Goal: Task Accomplishment & Management: Manage account settings

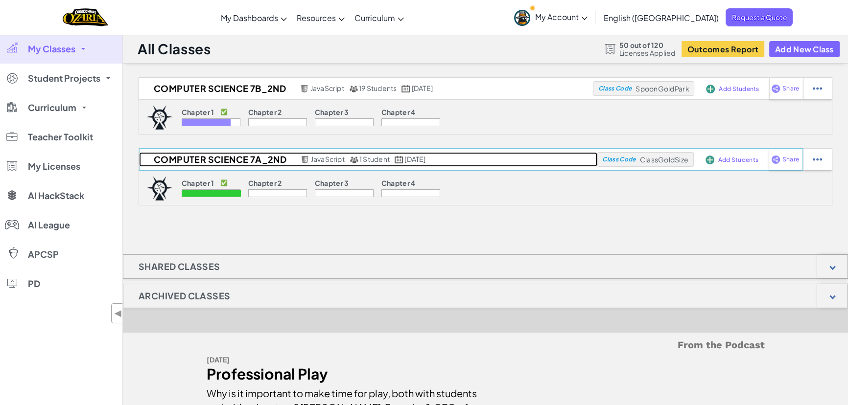
click at [381, 162] on span "1 Student" at bounding box center [374, 159] width 30 height 9
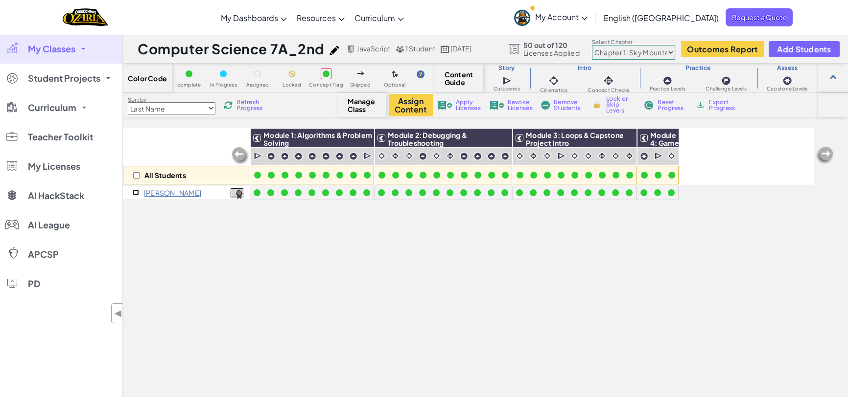
click at [134, 190] on input "checkbox" at bounding box center [136, 192] width 6 height 6
checkbox input "true"
click at [563, 101] on span "Remove Students" at bounding box center [568, 105] width 29 height 12
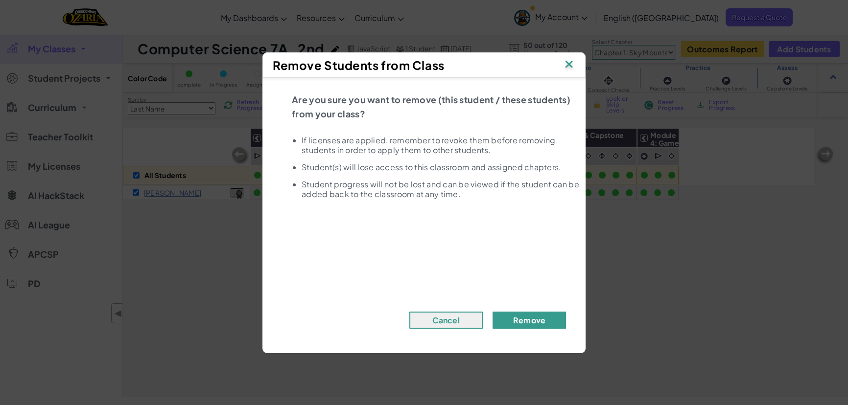
click at [536, 319] on button "Remove" at bounding box center [528, 320] width 73 height 17
checkbox input "false"
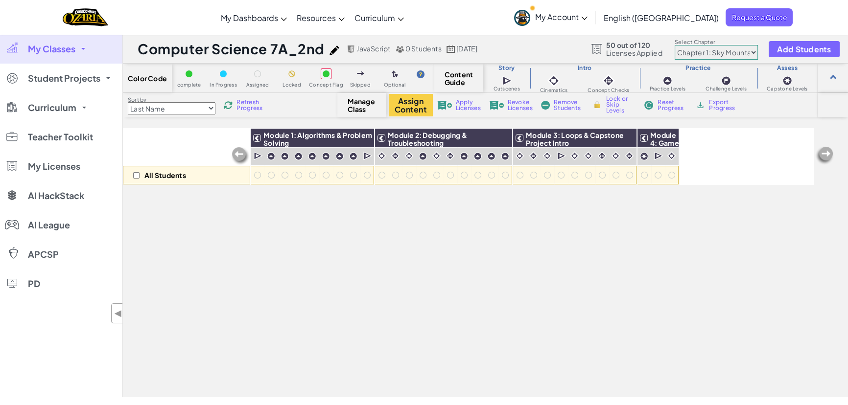
click at [514, 99] on span "Revoke Licenses" at bounding box center [520, 105] width 25 height 12
click at [703, 51] on select "Chapter 1: Sky Mountain Chapter 2: The Moon Dancers Chapter 3: The Phoenix Land…" at bounding box center [716, 52] width 83 height 15
click at [405, 105] on button "Assign Content" at bounding box center [411, 105] width 44 height 23
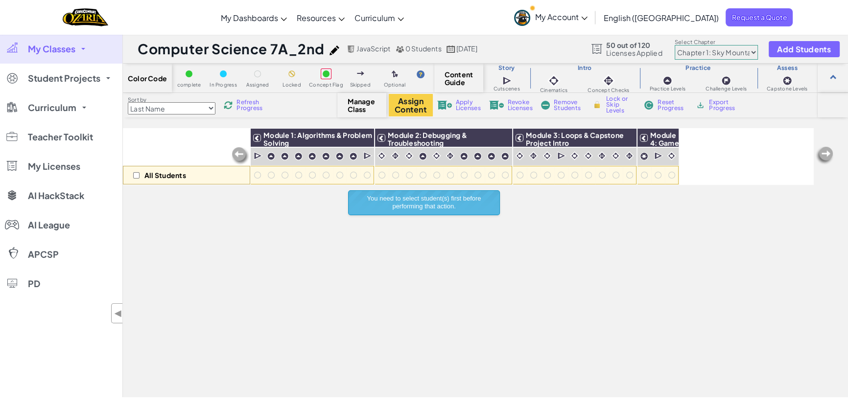
click at [70, 48] on span "My Classes" at bounding box center [51, 49] width 47 height 9
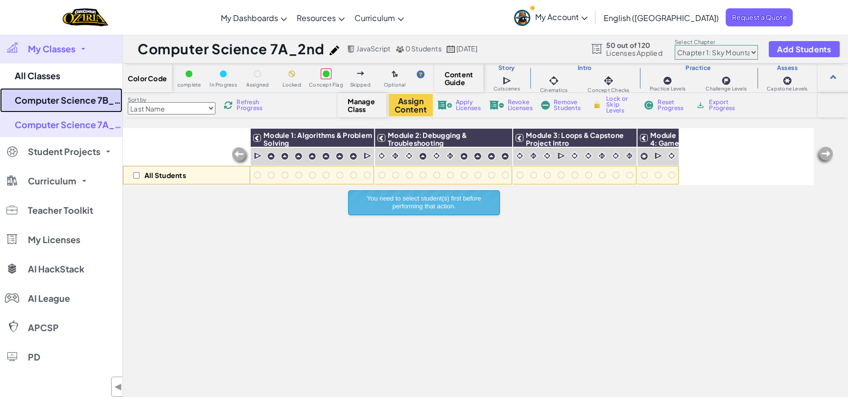
click at [73, 98] on link "Computer Science 7B_2nd" at bounding box center [61, 100] width 122 height 24
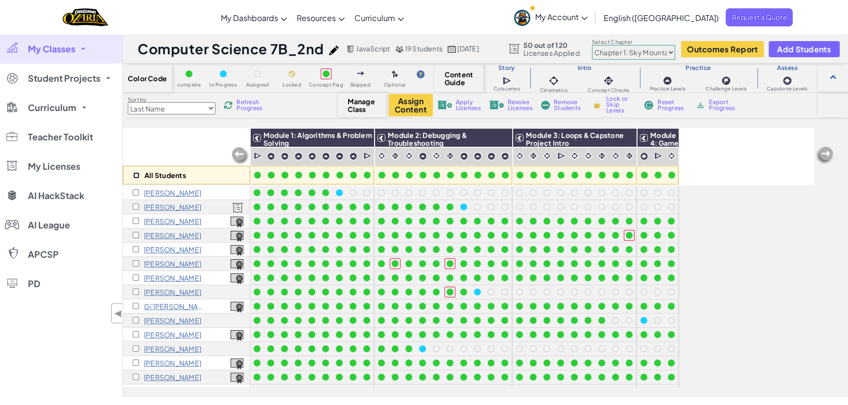
click at [135, 173] on input "checkbox" at bounding box center [136, 175] width 6 height 6
checkbox input "true"
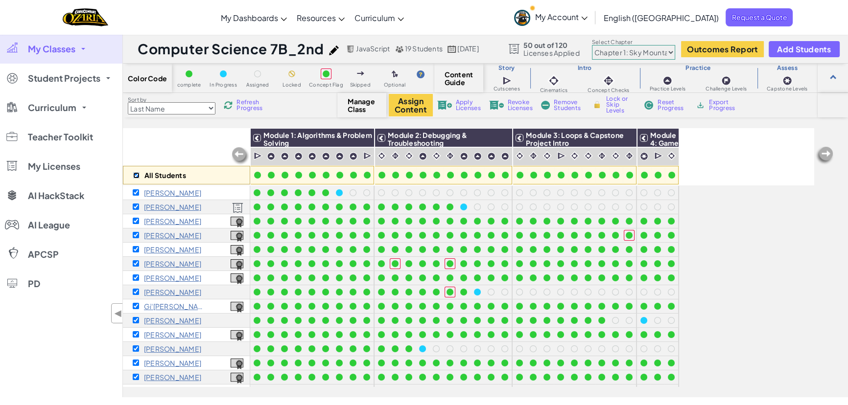
checkbox input "true"
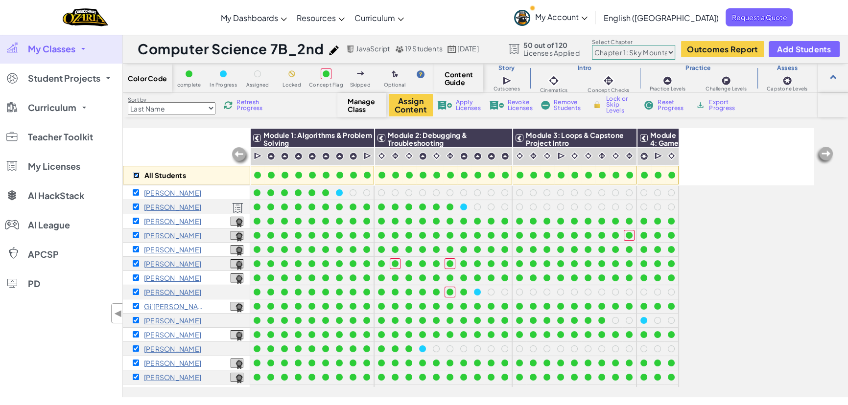
checkbox input "true"
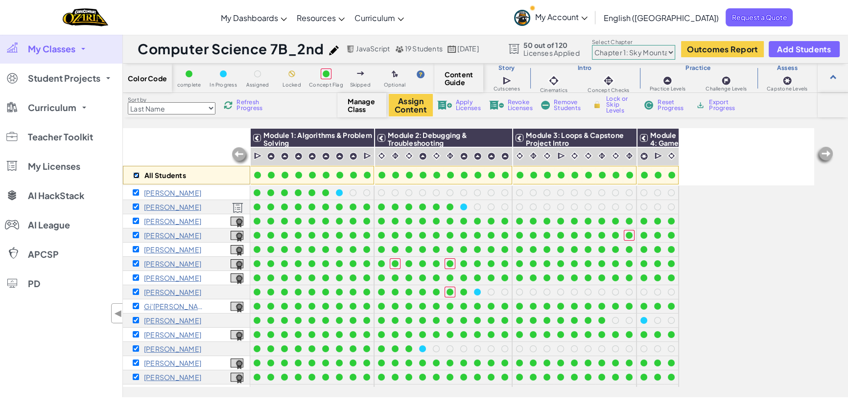
checkbox input "true"
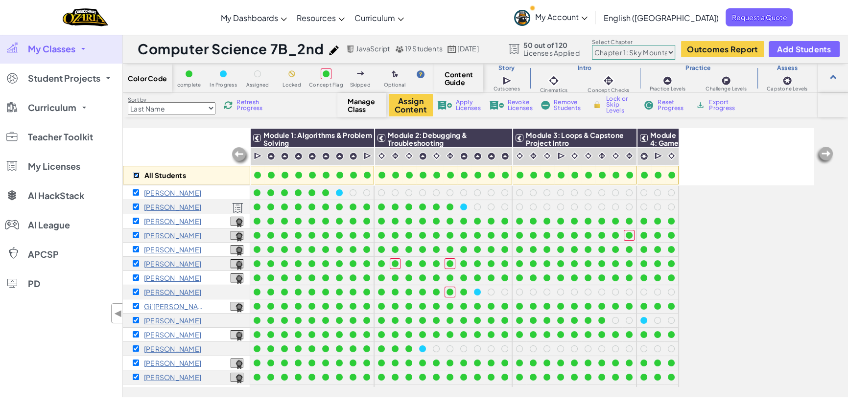
checkbox input "true"
click at [518, 106] on span "Revoke Licenses" at bounding box center [520, 105] width 25 height 12
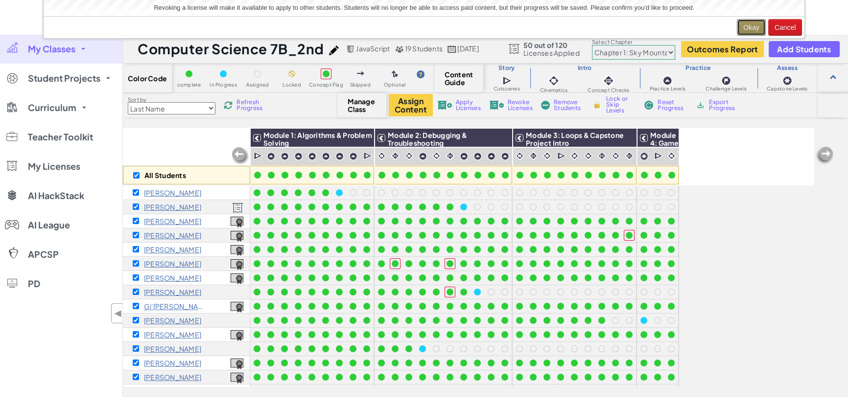
click at [747, 21] on button "Okay" at bounding box center [751, 27] width 29 height 17
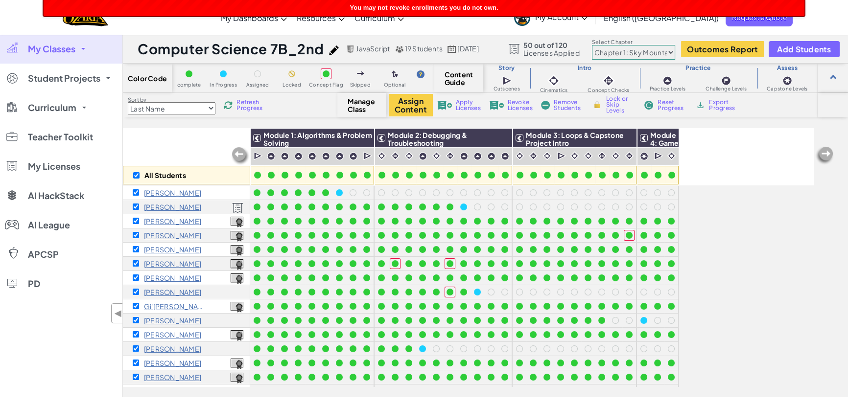
click at [571, 107] on span "Remove Students" at bounding box center [568, 105] width 29 height 12
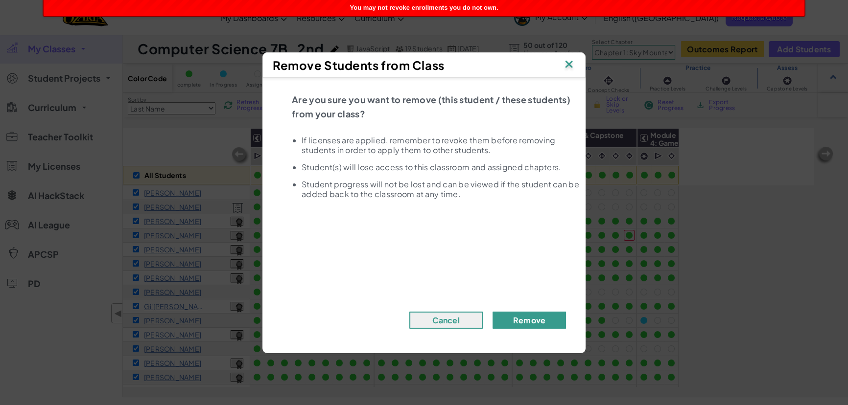
click at [525, 325] on button "Remove" at bounding box center [528, 320] width 73 height 17
click at [534, 320] on button "Remove" at bounding box center [528, 320] width 73 height 17
click at [519, 317] on button "Remove" at bounding box center [528, 320] width 73 height 17
click at [568, 61] on img at bounding box center [568, 65] width 13 height 15
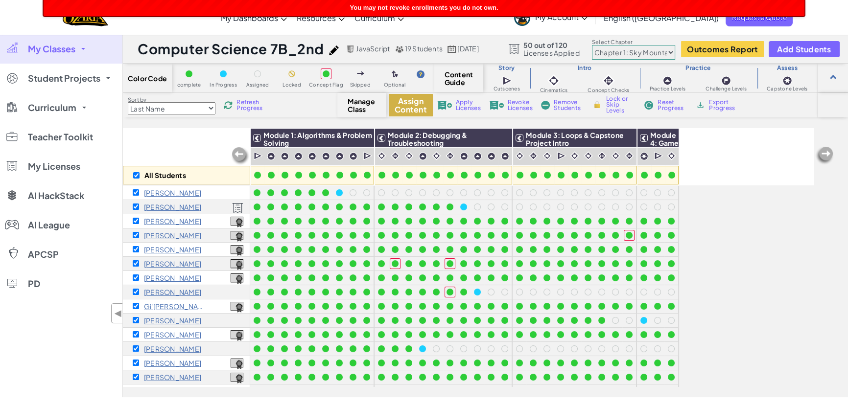
click at [412, 102] on button "Assign Content" at bounding box center [411, 105] width 44 height 23
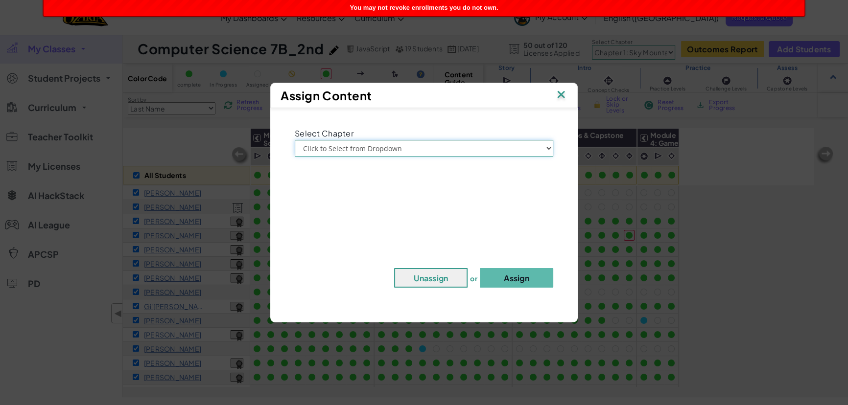
click at [382, 149] on select "Click to Select from Dropdown Chapter 1: Sky Mountain Chapter 2: The Moon Dance…" at bounding box center [424, 148] width 258 height 17
click at [560, 98] on img at bounding box center [561, 95] width 13 height 15
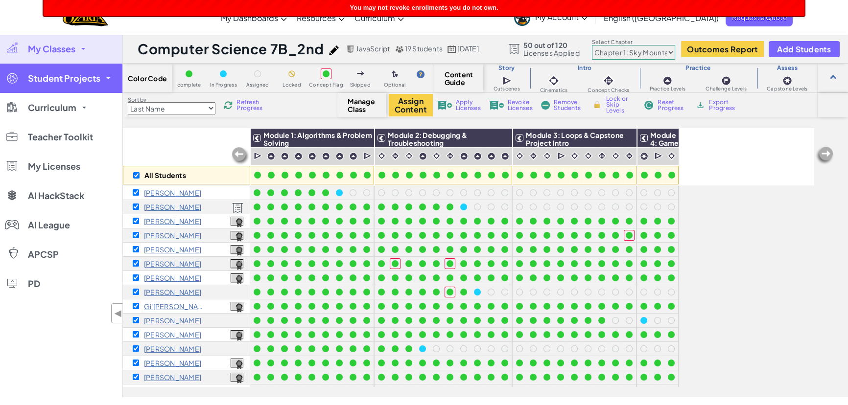
click at [69, 74] on span "Student Projects" at bounding box center [64, 78] width 72 height 9
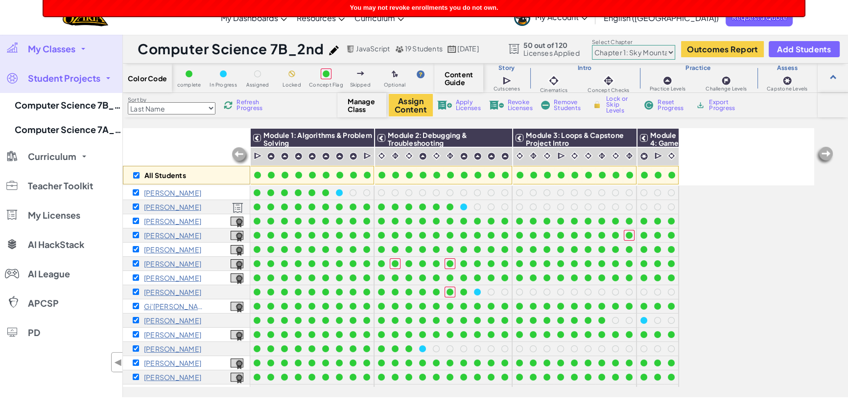
click at [69, 74] on span "Student Projects" at bounding box center [64, 78] width 72 height 9
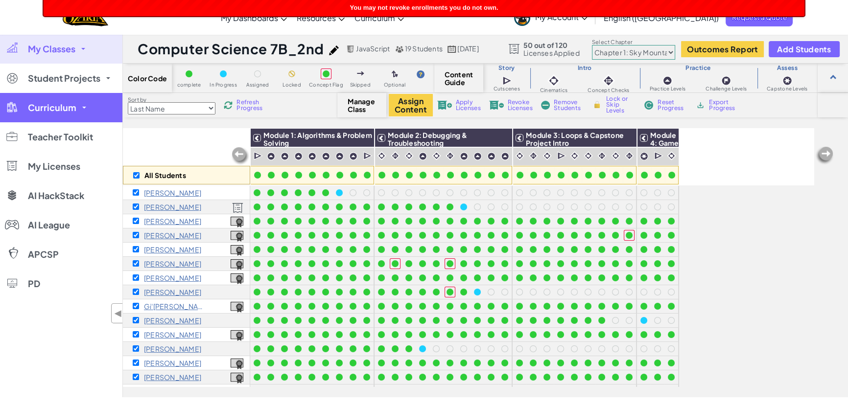
click at [56, 104] on span "Curriculum" at bounding box center [52, 107] width 48 height 9
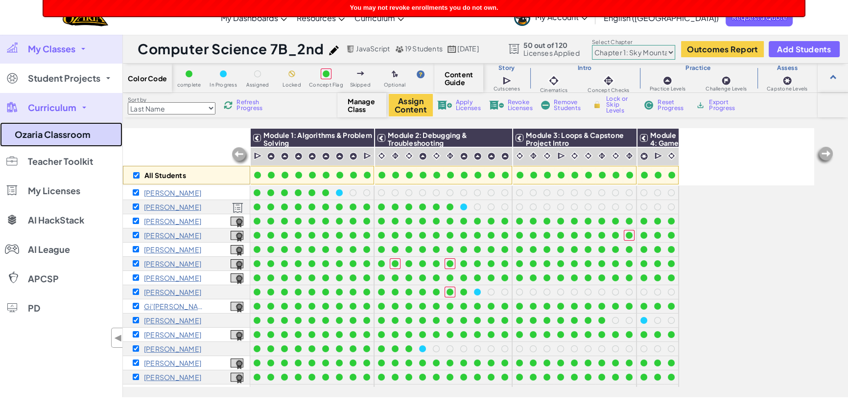
click at [59, 132] on link "Ozaria Classroom" at bounding box center [61, 134] width 122 height 24
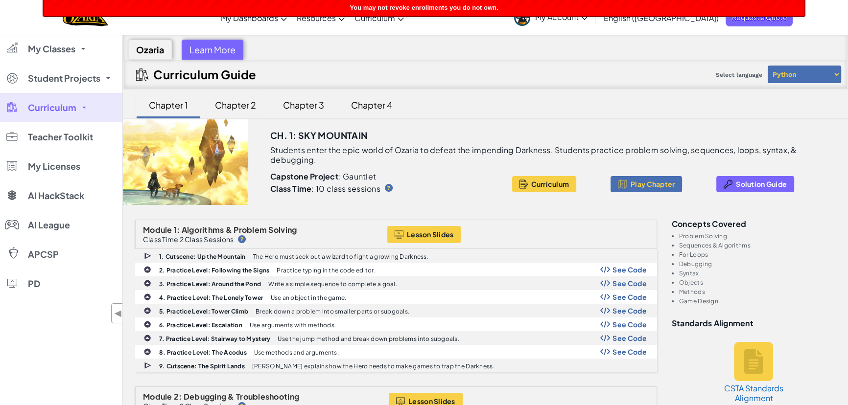
click at [250, 107] on div "Chapter 2" at bounding box center [235, 104] width 61 height 23
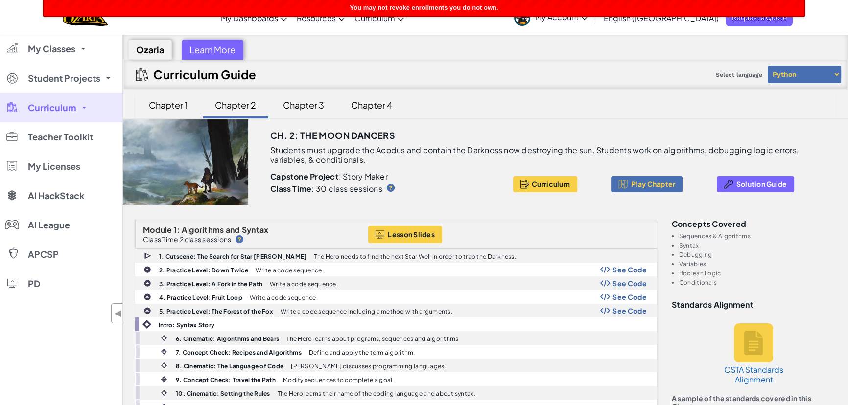
click at [162, 101] on div "Chapter 1" at bounding box center [168, 104] width 59 height 23
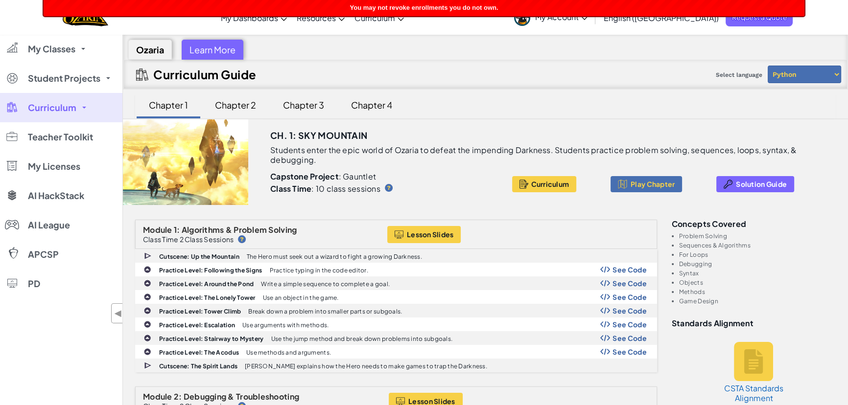
click at [805, 74] on select "Python JavaScript" at bounding box center [804, 75] width 73 height 18
select select "javascript"
click at [768, 66] on select "Python JavaScript" at bounding box center [804, 75] width 73 height 18
click at [218, 50] on div "Learn More" at bounding box center [213, 50] width 62 height 20
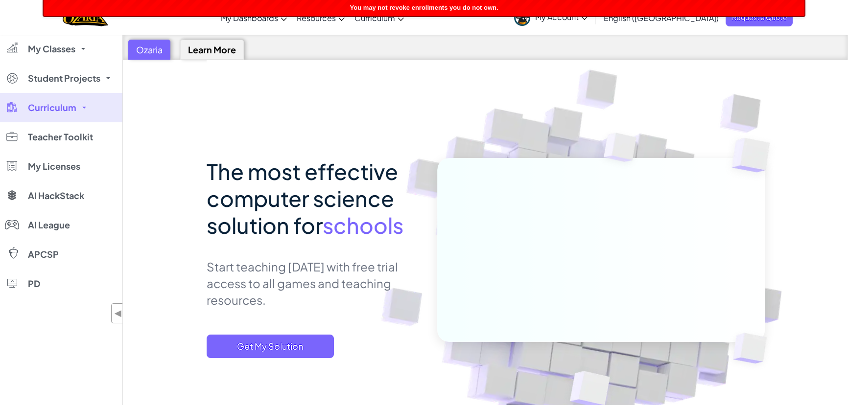
click at [150, 47] on div "Ozaria" at bounding box center [149, 50] width 42 height 20
select select "javascript"
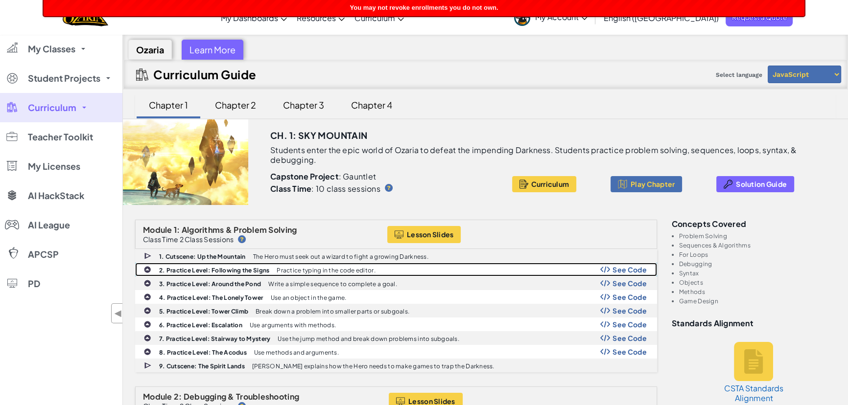
click at [607, 269] on img at bounding box center [605, 269] width 10 height 7
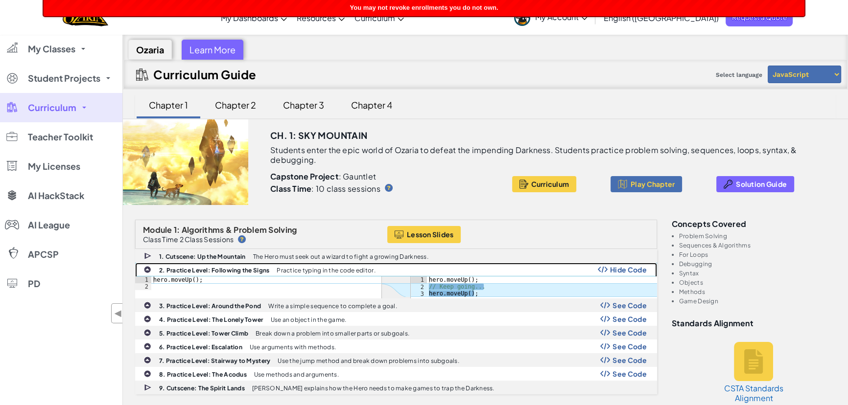
click at [623, 269] on span "Hide Code" at bounding box center [628, 270] width 37 height 8
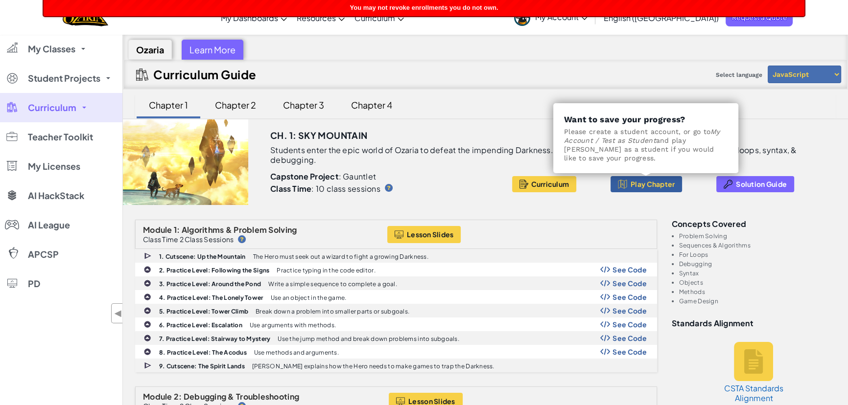
click at [638, 181] on span "Play Chapter" at bounding box center [652, 184] width 44 height 8
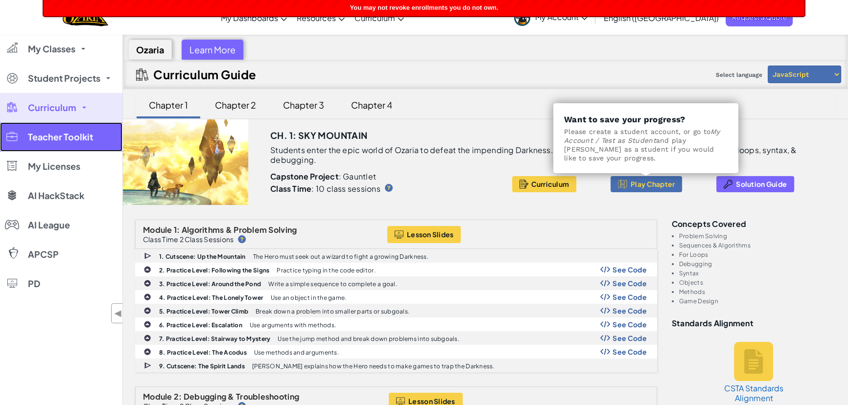
click at [65, 137] on span "Teacher Toolkit" at bounding box center [60, 137] width 65 height 9
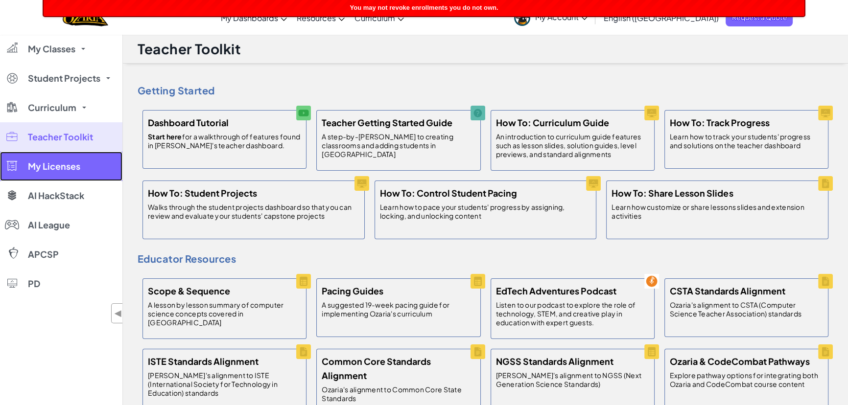
click at [56, 162] on span "My Licenses" at bounding box center [54, 166] width 52 height 9
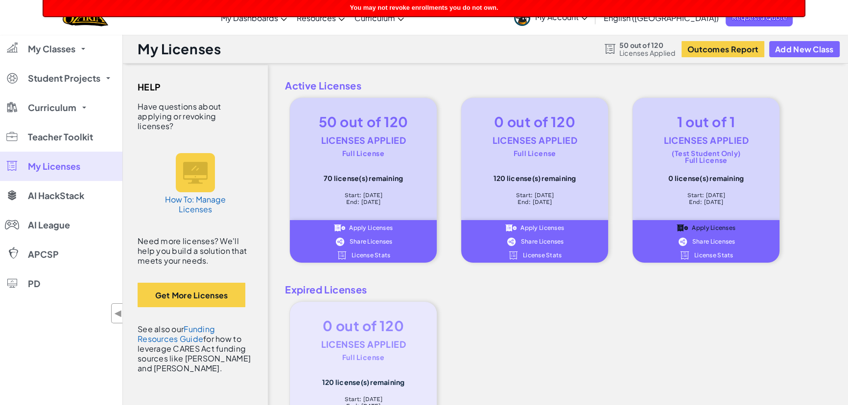
click at [377, 255] on span "License Stats" at bounding box center [370, 256] width 39 height 6
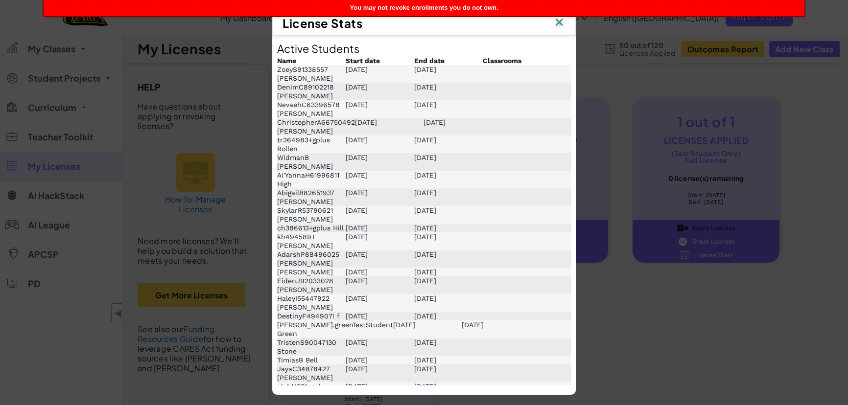
click at [558, 23] on img at bounding box center [559, 23] width 13 height 15
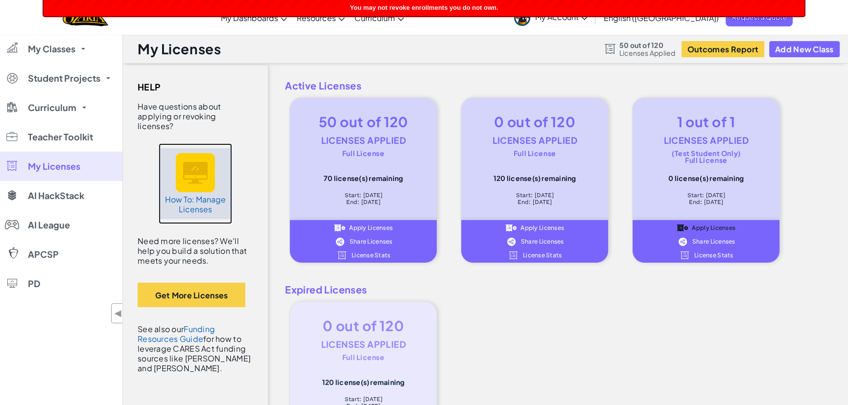
click at [200, 195] on h5 "How To: Manage Licenses" at bounding box center [195, 205] width 64 height 20
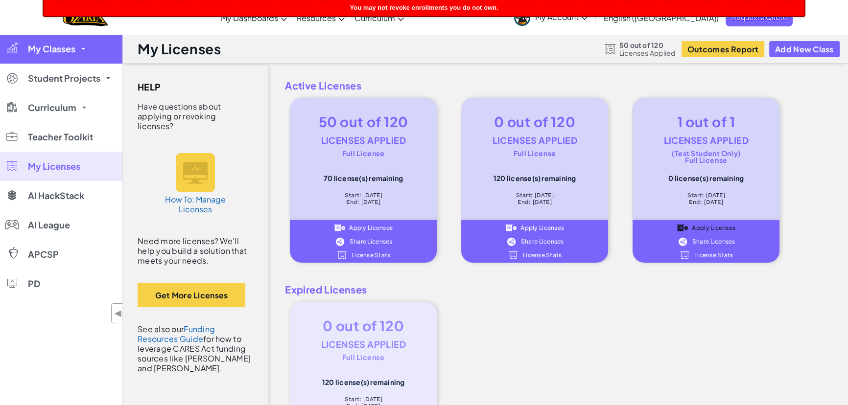
click at [55, 47] on span "My Classes" at bounding box center [51, 49] width 47 height 9
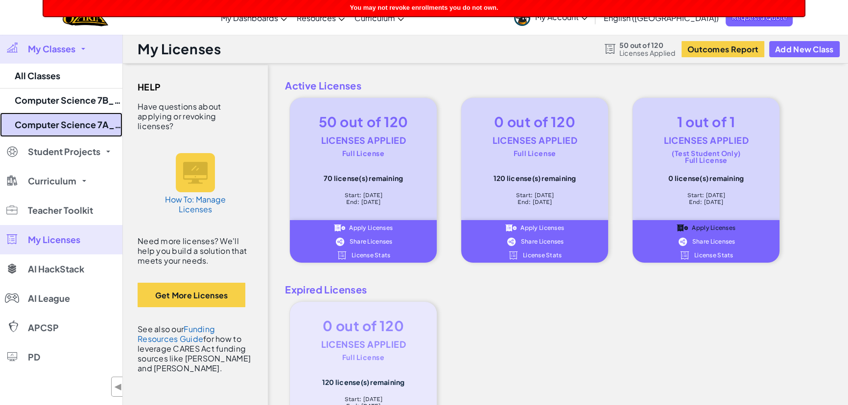
click at [88, 119] on link "Computer Science 7A_2nd" at bounding box center [61, 125] width 122 height 24
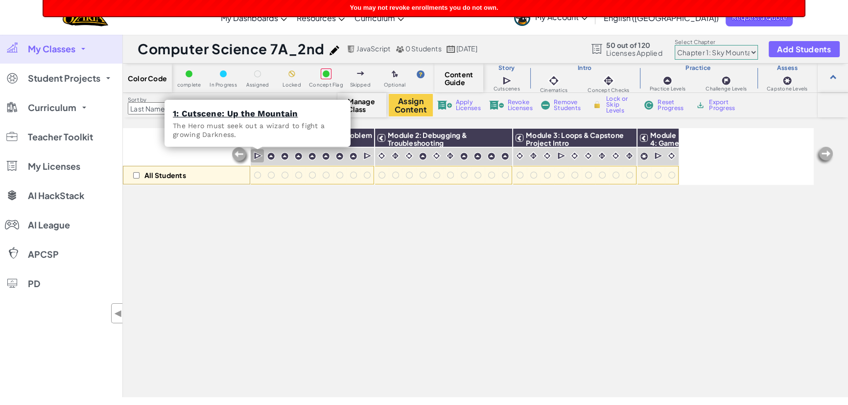
click at [256, 155] on img at bounding box center [258, 156] width 9 height 10
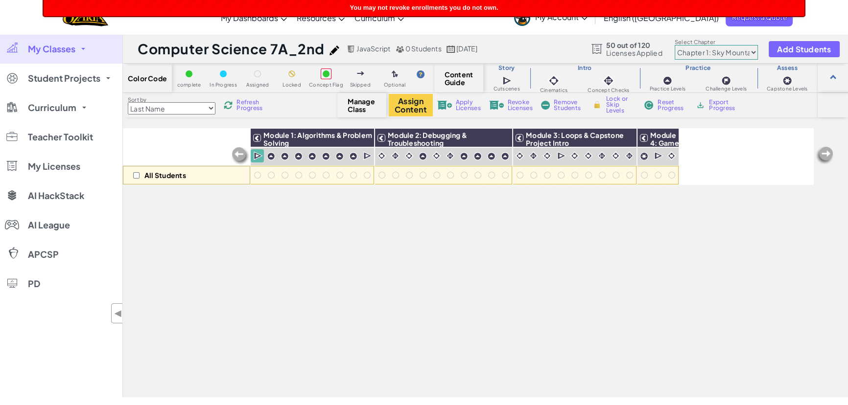
click at [256, 156] on img at bounding box center [258, 156] width 9 height 10
click at [412, 103] on button "Assign Content" at bounding box center [411, 105] width 44 height 23
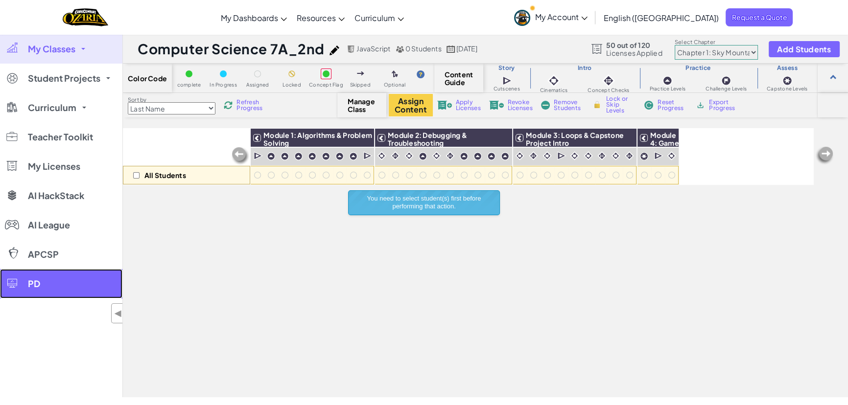
click at [30, 289] on link "PD" at bounding box center [61, 283] width 122 height 29
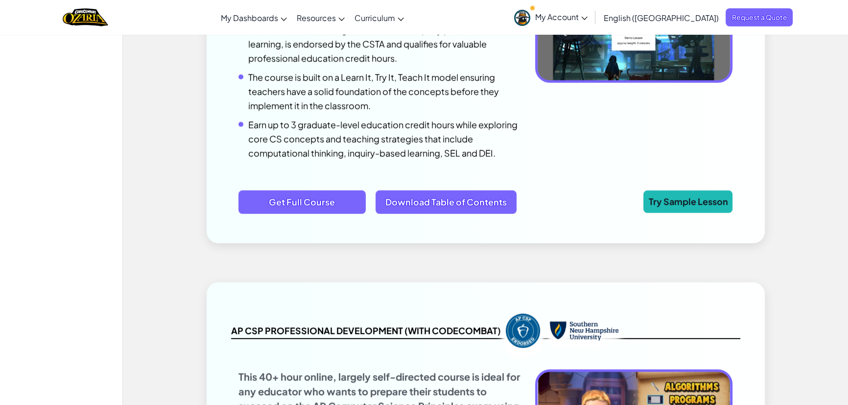
scroll to position [760, 0]
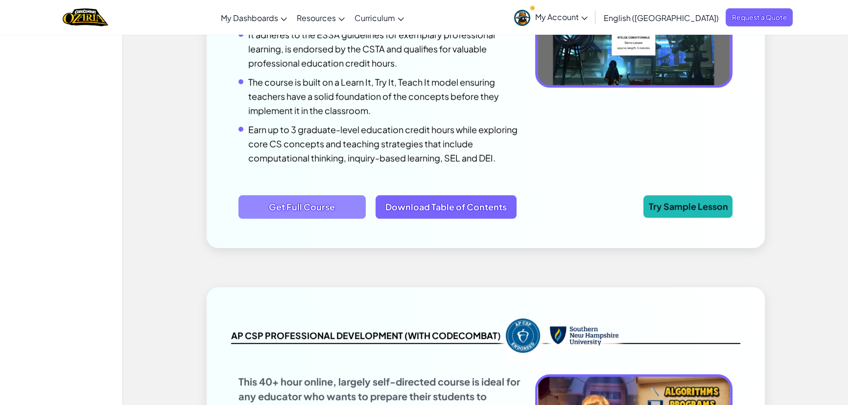
click at [322, 210] on span "Get Full Course" at bounding box center [301, 206] width 127 height 23
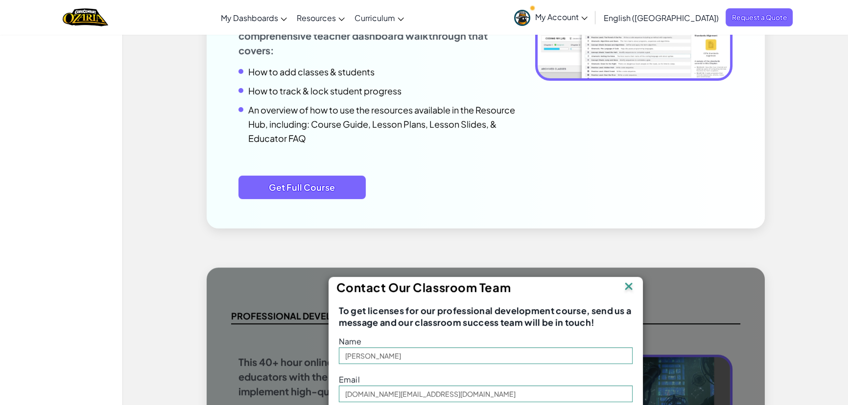
scroll to position [413, 0]
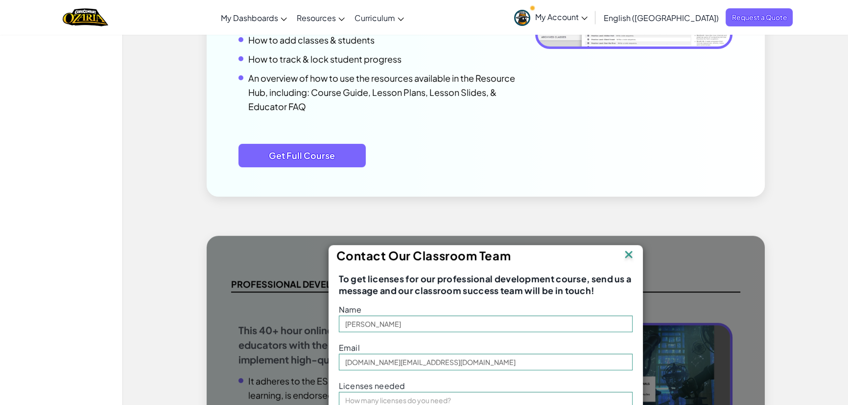
click at [629, 256] on img at bounding box center [628, 255] width 13 height 15
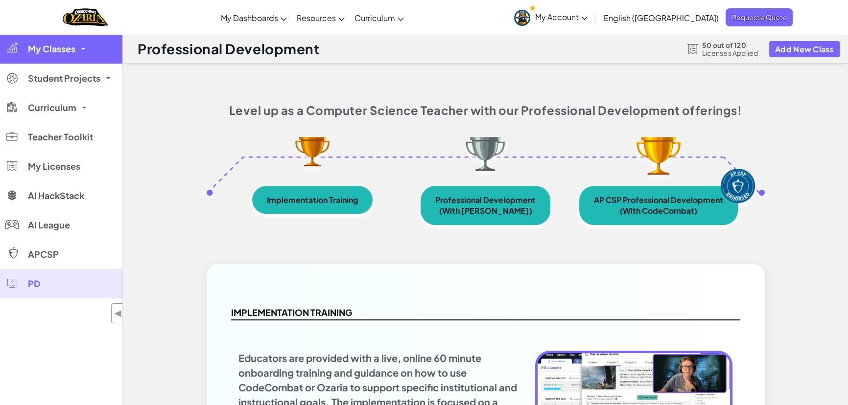
click at [73, 52] on span "My Classes" at bounding box center [51, 49] width 47 height 9
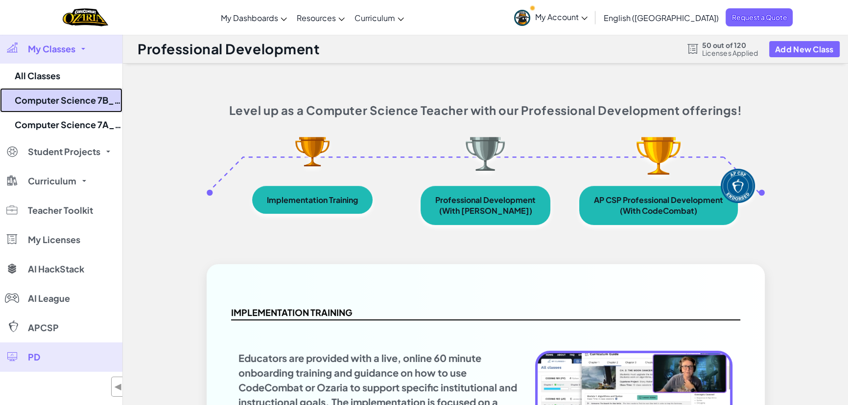
click at [100, 100] on link "Computer Science 7B_2nd" at bounding box center [61, 100] width 122 height 24
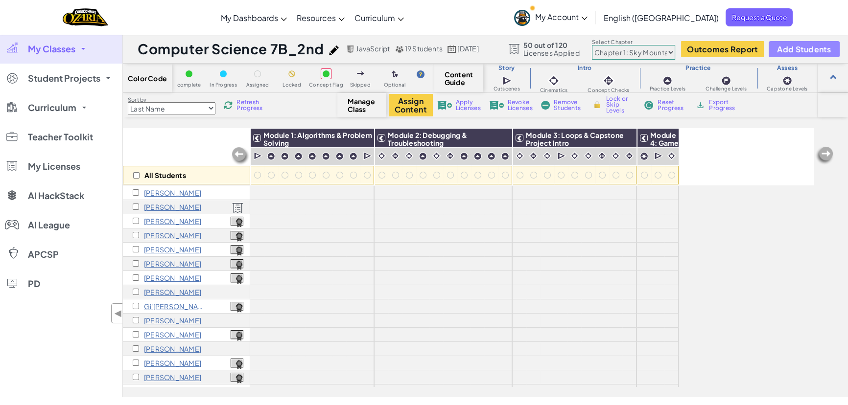
click at [803, 48] on span "Add Students" at bounding box center [804, 49] width 54 height 8
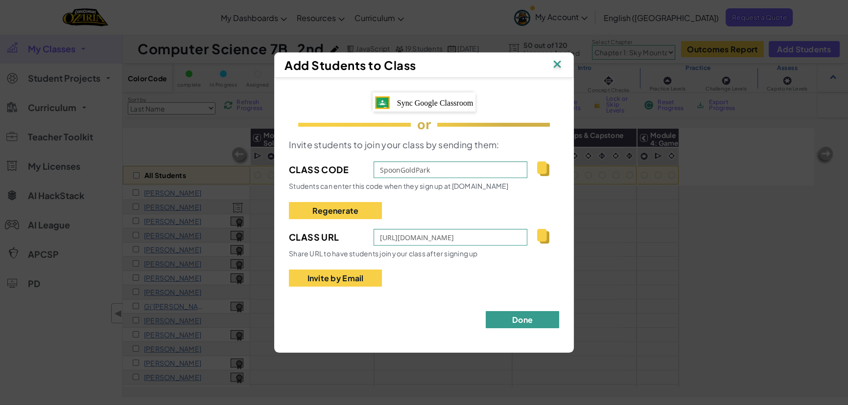
click at [519, 324] on button "Done" at bounding box center [522, 319] width 73 height 17
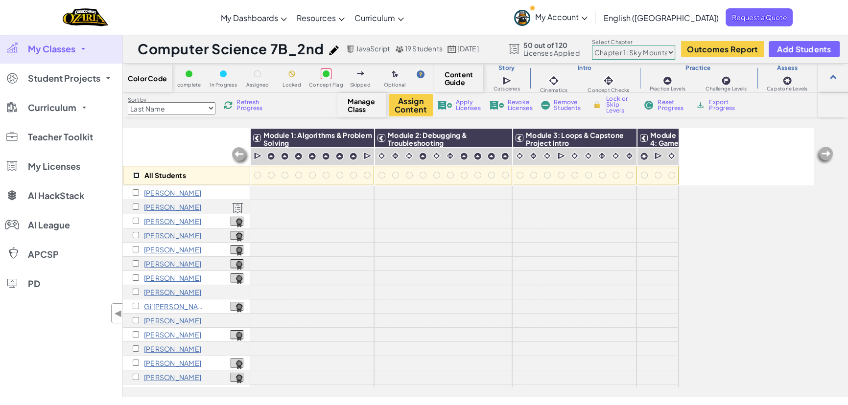
click at [136, 177] on input "checkbox" at bounding box center [136, 175] width 6 height 6
checkbox input "true"
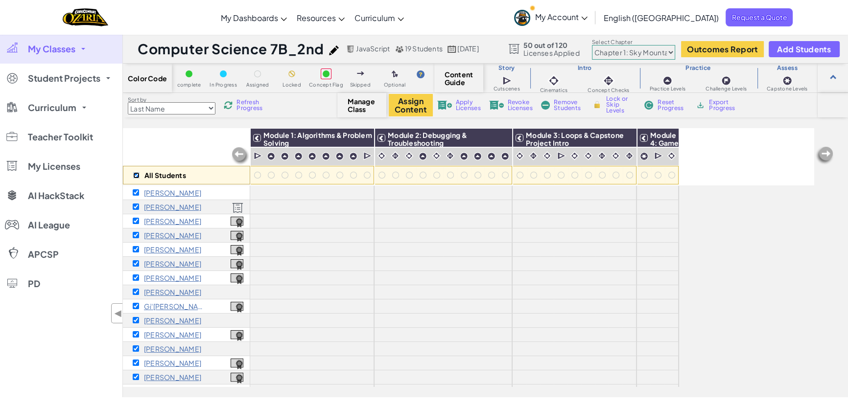
checkbox input "true"
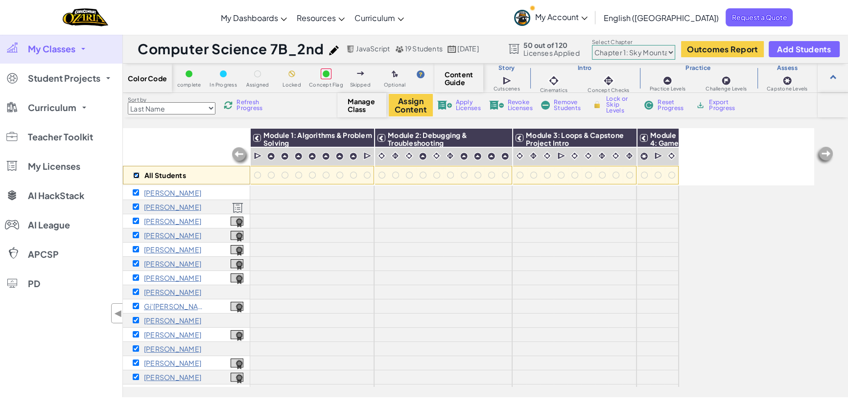
checkbox input "true"
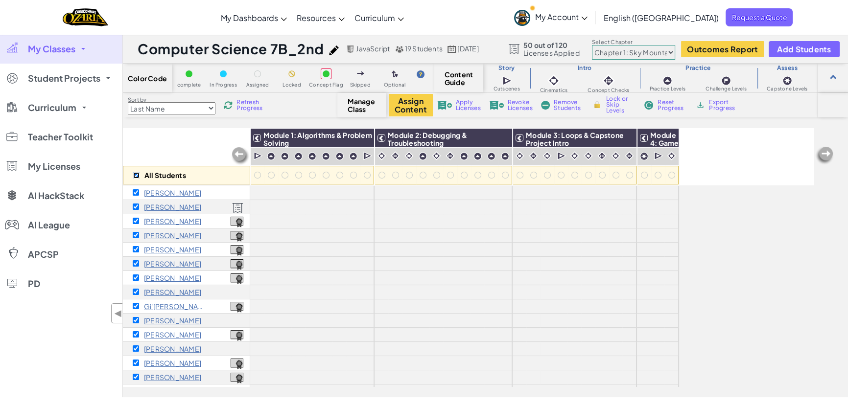
checkbox input "true"
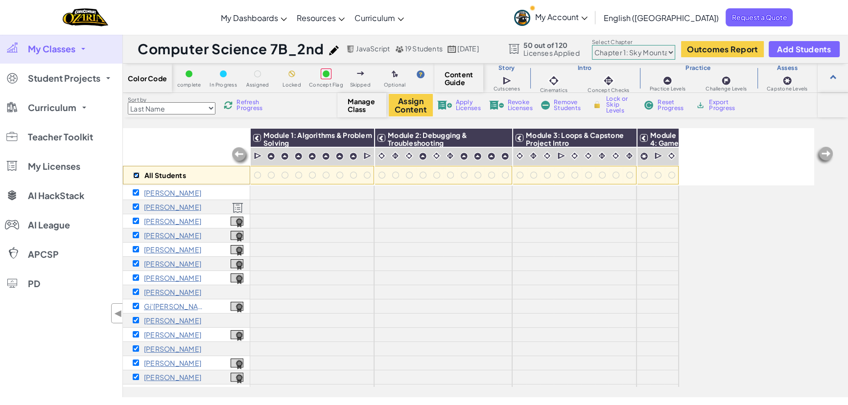
checkbox input "true"
click at [521, 107] on span "Revoke Licenses" at bounding box center [520, 105] width 25 height 12
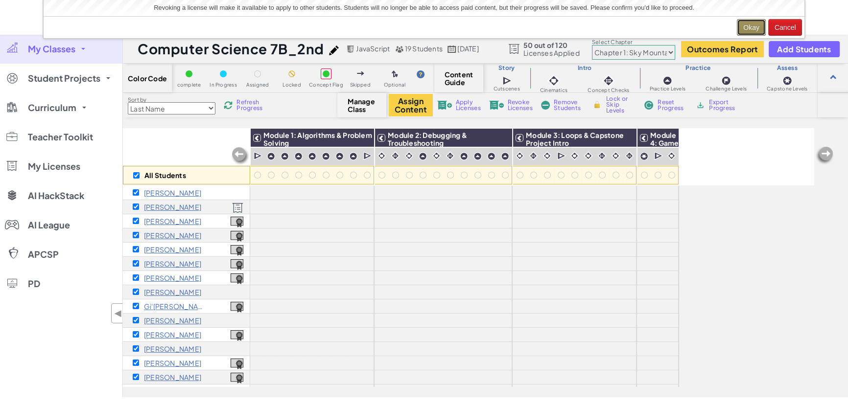
click at [746, 20] on button "Okay" at bounding box center [751, 27] width 29 height 17
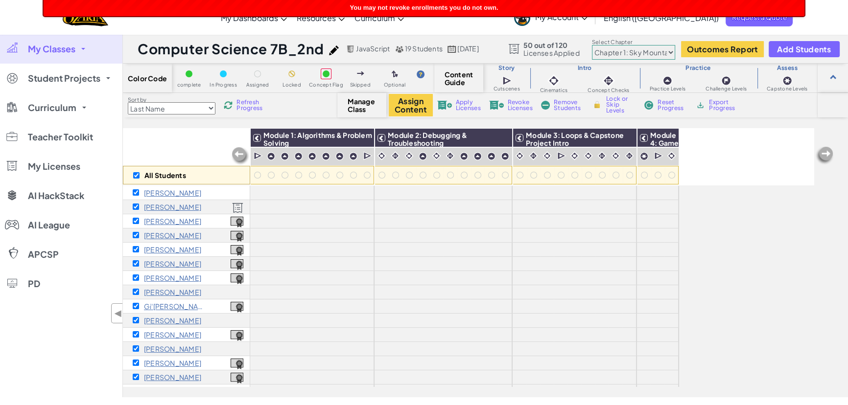
click at [566, 105] on span "Remove Students" at bounding box center [568, 105] width 29 height 12
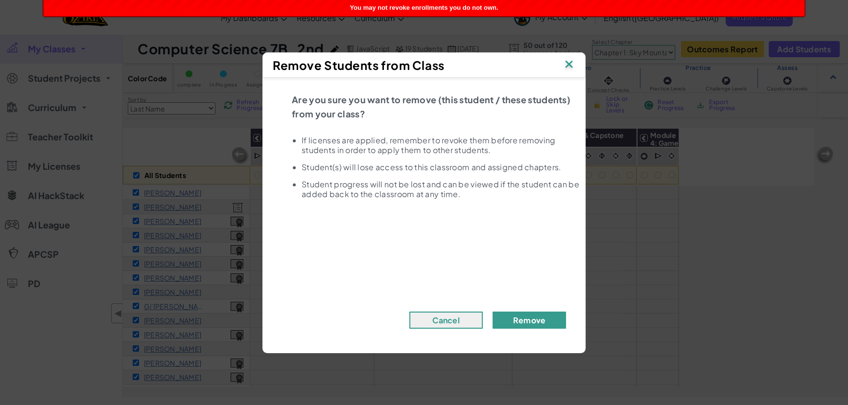
click at [520, 319] on button "Remove" at bounding box center [528, 320] width 73 height 17
click at [537, 321] on button "Remove" at bounding box center [528, 320] width 73 height 17
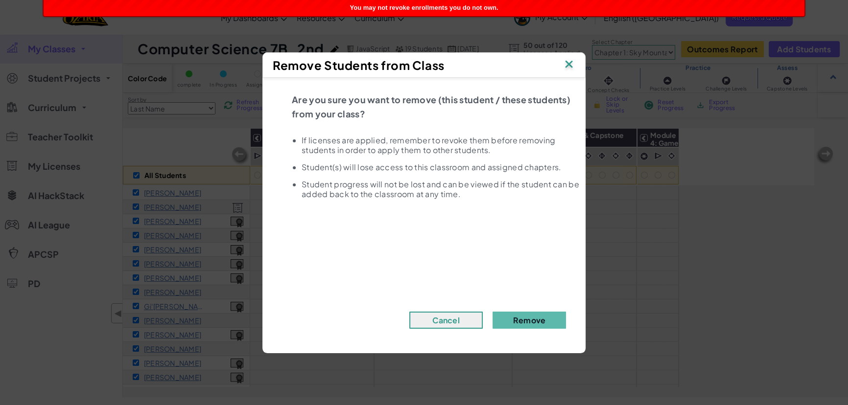
click at [569, 63] on img at bounding box center [568, 65] width 13 height 15
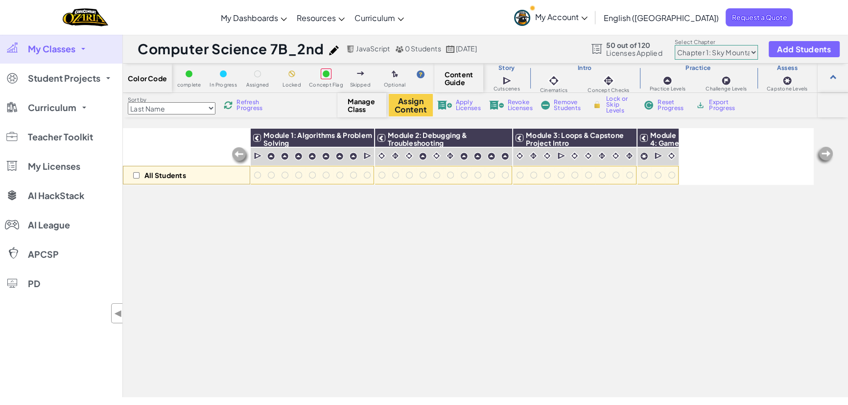
click at [725, 52] on select "Chapter 1: Sky Mountain Chapter 2: The Moon Dancers Chapter 3: The Phoenix Land…" at bounding box center [716, 52] width 83 height 15
click at [172, 109] on select "Last Name first Name Progress (High to Low) Progress (Low to Hight)" at bounding box center [172, 108] width 88 height 12
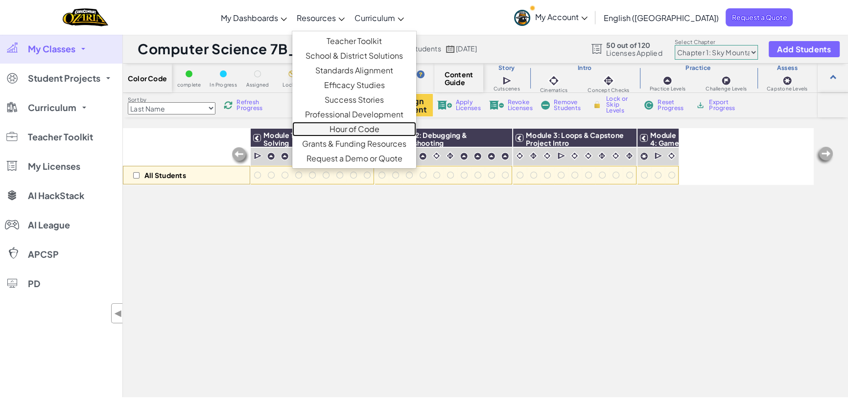
click at [384, 128] on link "Hour of Code" at bounding box center [354, 129] width 124 height 15
